Goal: Navigation & Orientation: Understand site structure

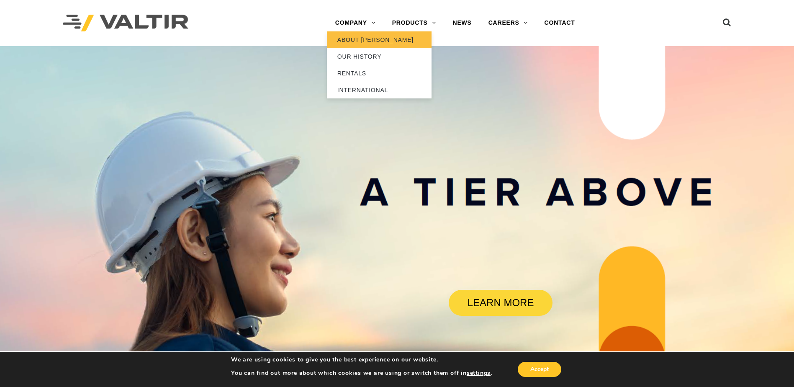
click at [373, 39] on link "ABOUT [PERSON_NAME]" at bounding box center [379, 39] width 105 height 17
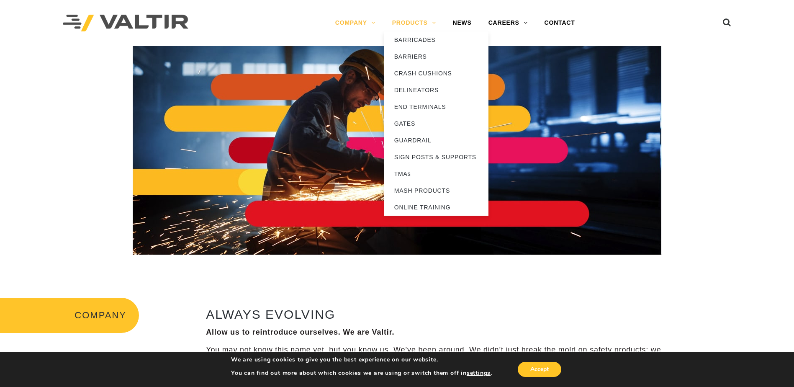
click at [413, 24] on link "PRODUCTS" at bounding box center [414, 23] width 61 height 17
